Goal: Entertainment & Leisure: Browse casually

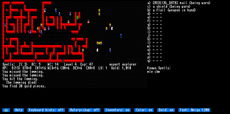
click at [61, 32] on div at bounding box center [61, 32] width 2 height 4
